Goal: Information Seeking & Learning: Understand process/instructions

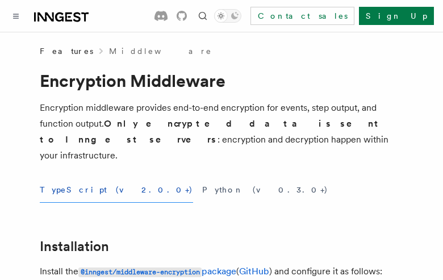
click at [75, 177] on button "TypeScript (v2.0.0+)" at bounding box center [116, 190] width 153 height 26
